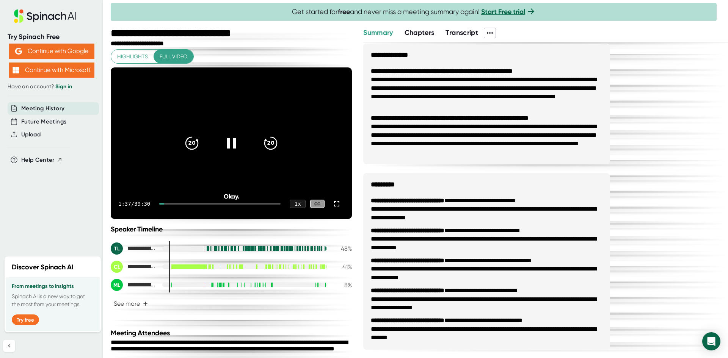
click at [171, 204] on div at bounding box center [219, 204] width 121 height 2
click at [267, 145] on icon "20" at bounding box center [270, 143] width 19 height 19
click at [264, 143] on icon "20" at bounding box center [270, 143] width 19 height 19
click at [265, 144] on icon "20" at bounding box center [270, 143] width 19 height 19
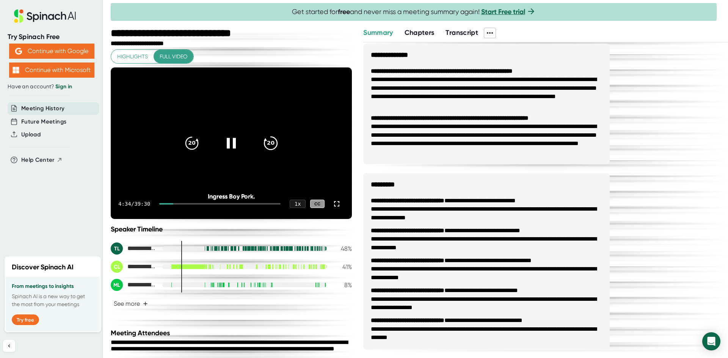
click at [272, 152] on div "20" at bounding box center [271, 143] width 32 height 32
click at [268, 145] on icon "20" at bounding box center [270, 143] width 19 height 19
click at [271, 149] on icon "20" at bounding box center [270, 143] width 19 height 19
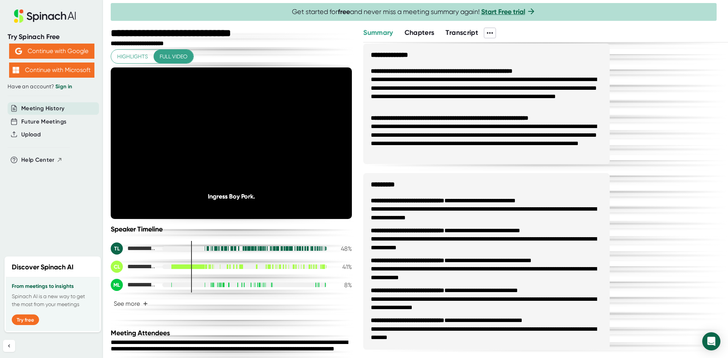
click at [268, 143] on icon "20" at bounding box center [270, 143] width 19 height 19
click at [270, 146] on icon "20" at bounding box center [270, 143] width 19 height 19
click at [269, 145] on icon "20" at bounding box center [270, 143] width 19 height 19
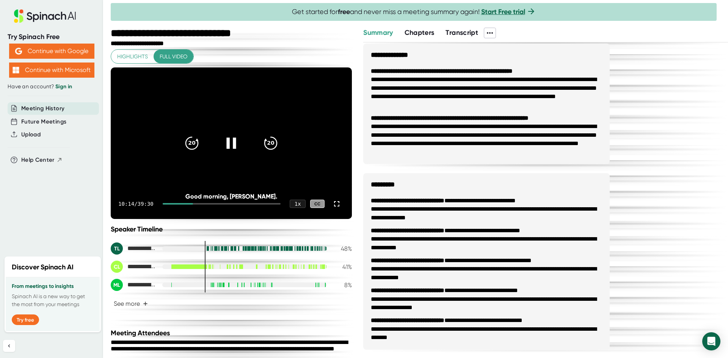
click at [230, 147] on icon at bounding box center [231, 143] width 19 height 19
click at [334, 203] on icon at bounding box center [336, 203] width 5 height 5
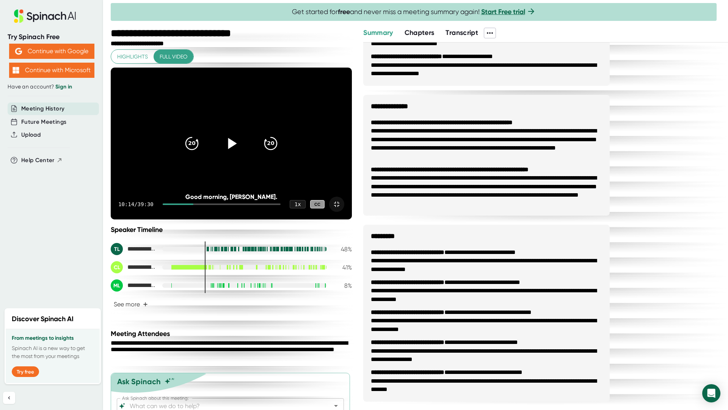
scroll to position [382, 0]
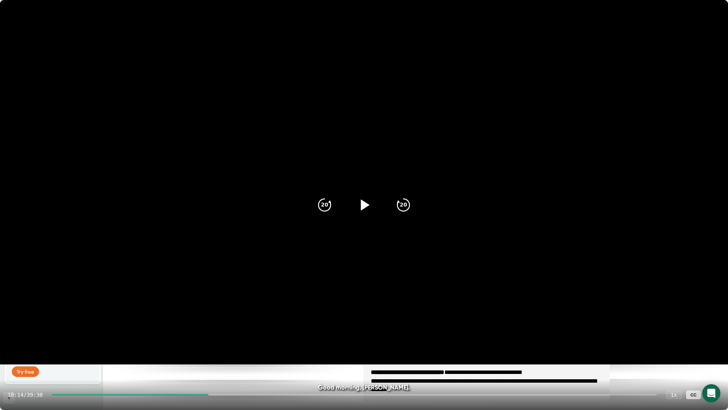
click at [363, 204] on icon at bounding box center [365, 204] width 9 height 11
click at [327, 208] on icon "20" at bounding box center [324, 204] width 19 height 19
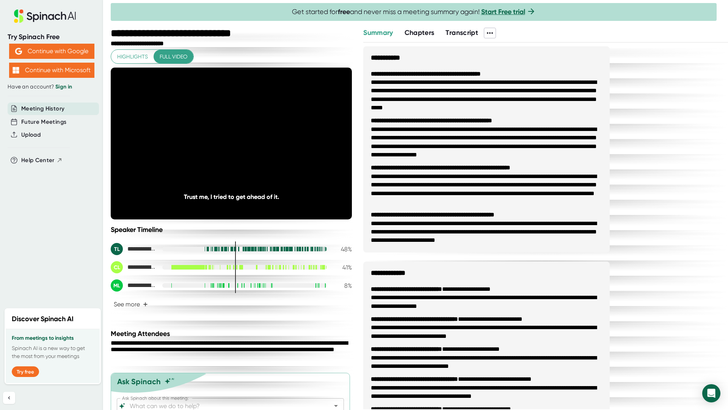
scroll to position [382, 0]
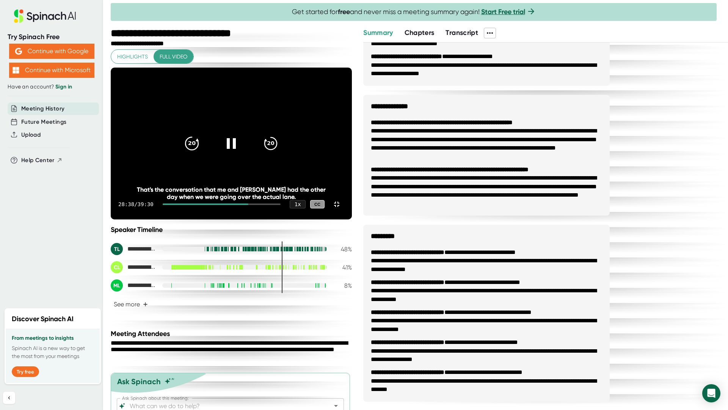
click at [201, 153] on icon "20" at bounding box center [191, 143] width 19 height 19
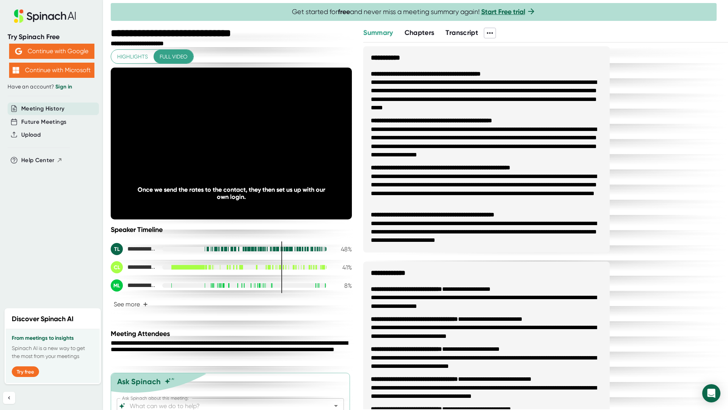
scroll to position [382, 0]
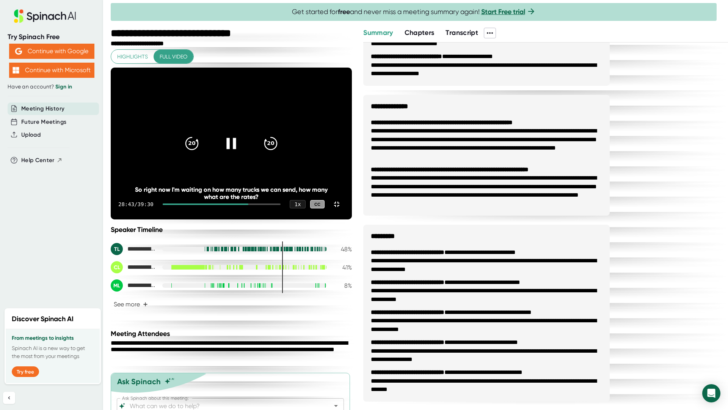
click at [241, 153] on icon at bounding box center [231, 143] width 19 height 19
click at [237, 149] on icon at bounding box center [232, 143] width 9 height 11
click at [241, 153] on icon at bounding box center [231, 143] width 19 height 19
click at [236, 149] on icon at bounding box center [230, 143] width 9 height 11
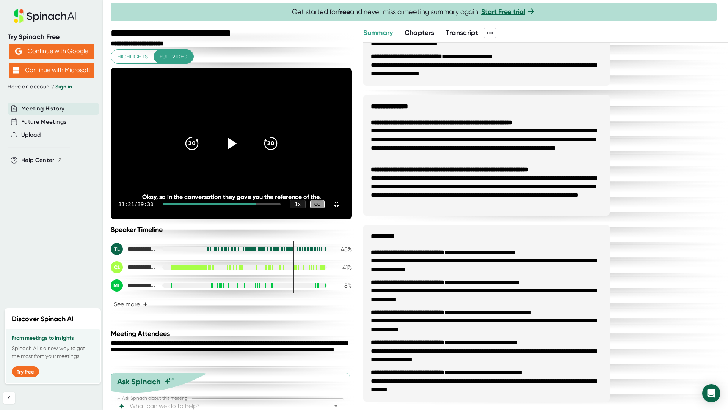
click at [237, 149] on icon at bounding box center [232, 143] width 9 height 11
click at [111, 126] on video at bounding box center [231, 144] width 241 height 152
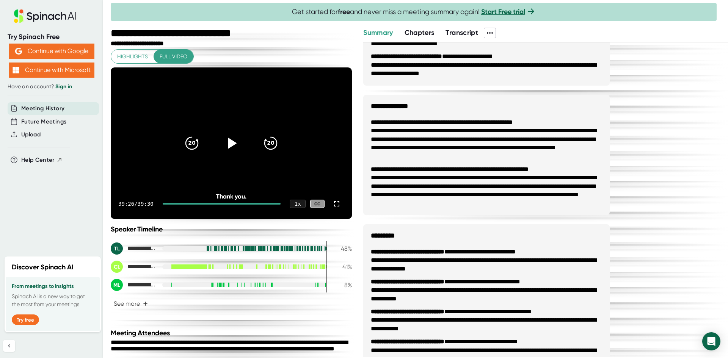
click at [295, 57] on div "**********" at bounding box center [231, 184] width 241 height 271
